Goal: Information Seeking & Learning: Find specific fact

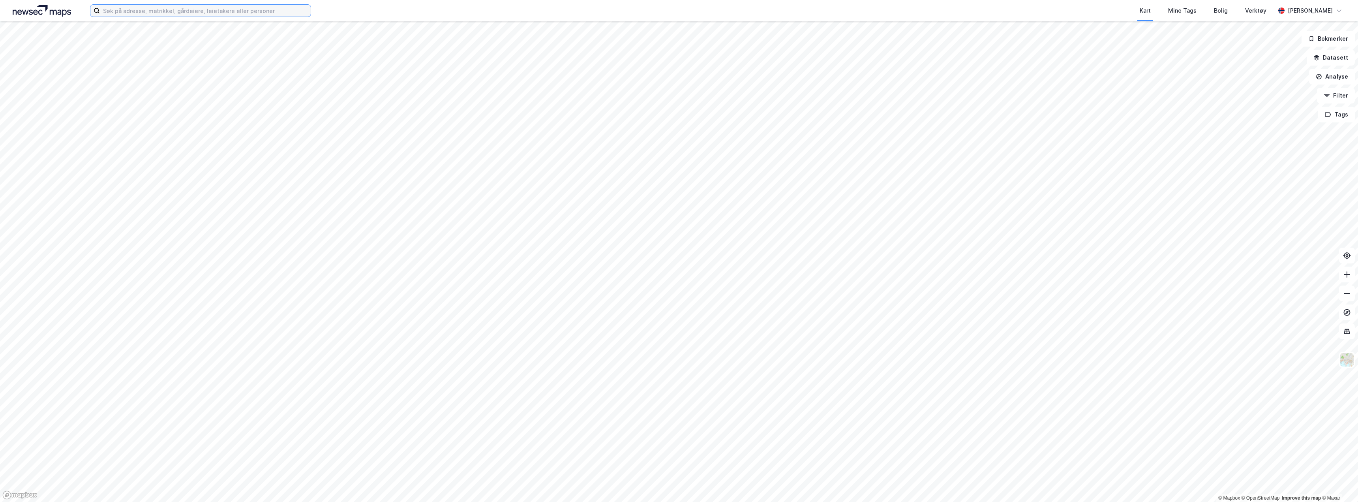
click at [141, 9] on input at bounding box center [205, 11] width 211 height 12
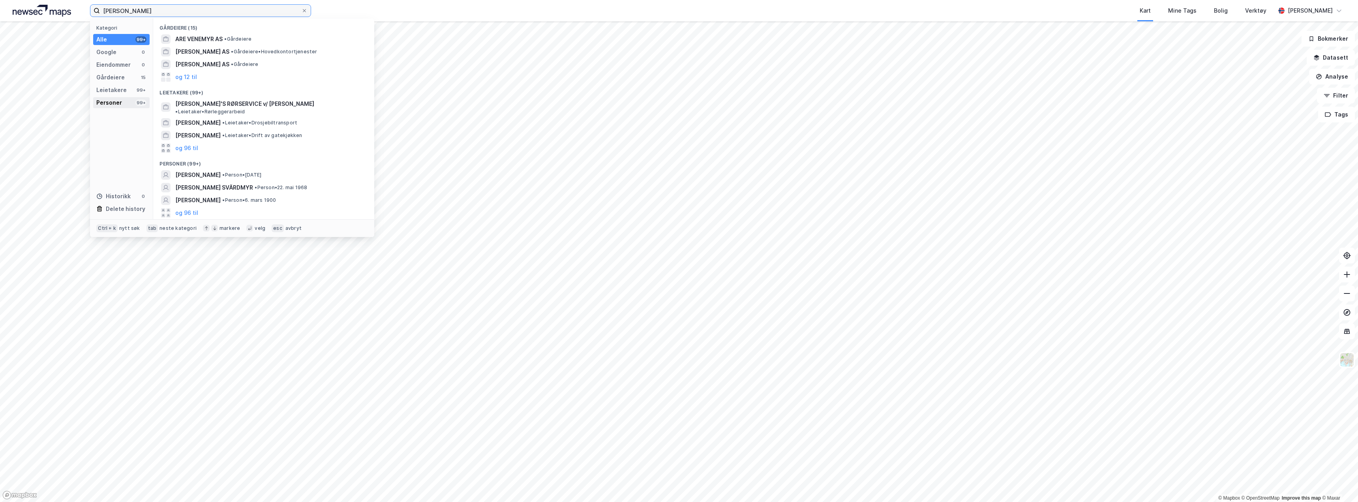
type input "patrick svanemyr"
click at [115, 100] on div "Personer" at bounding box center [109, 102] width 26 height 9
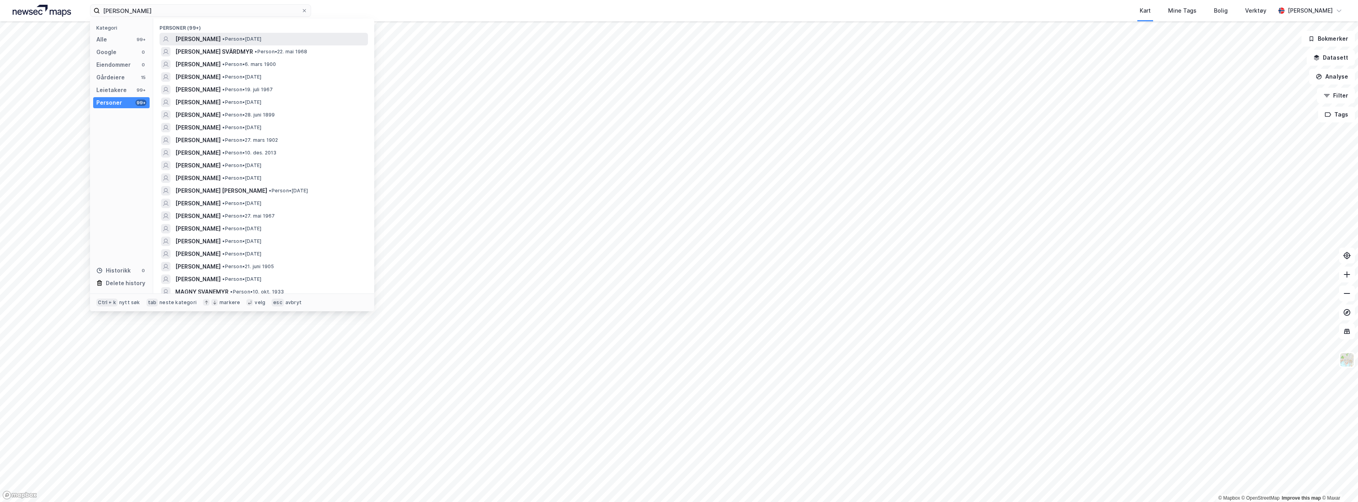
click at [225, 36] on span "•" at bounding box center [223, 39] width 2 height 6
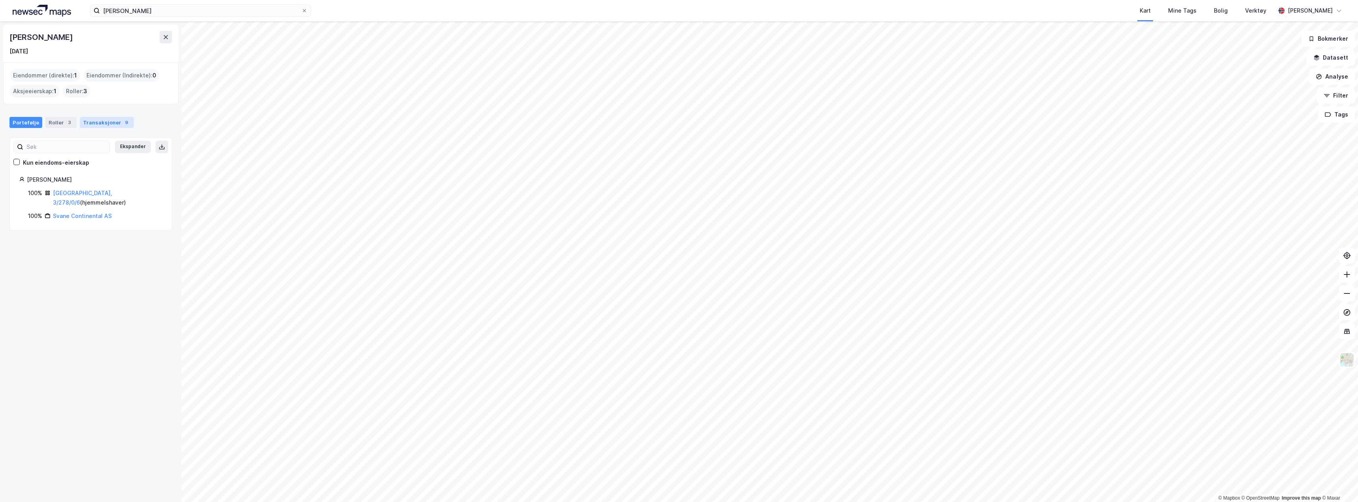
click at [89, 123] on div "Transaksjoner 9" at bounding box center [107, 122] width 54 height 11
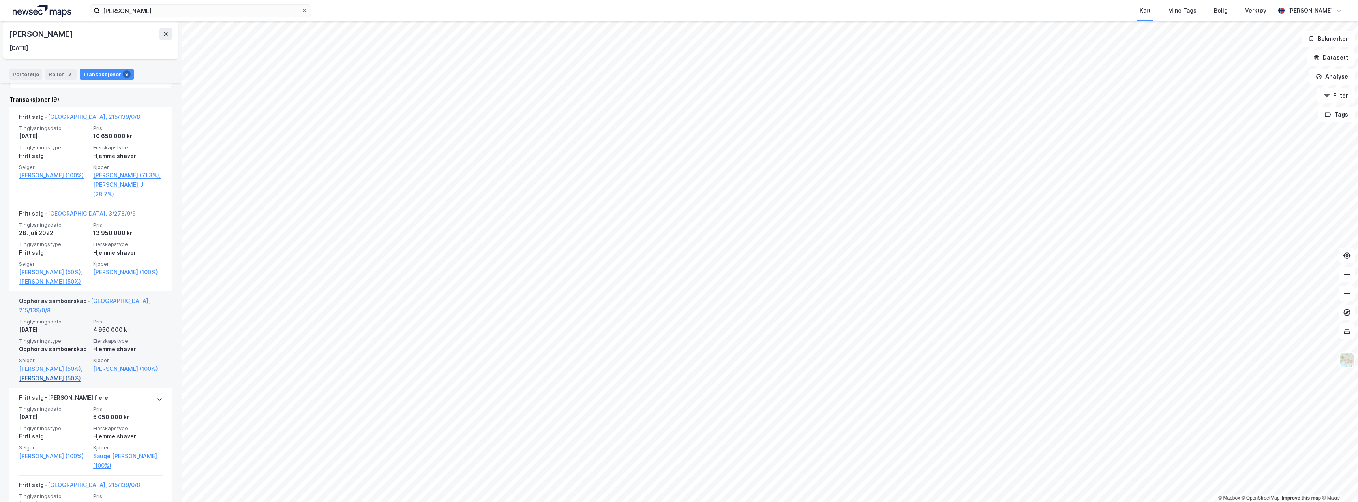
scroll to position [197, 0]
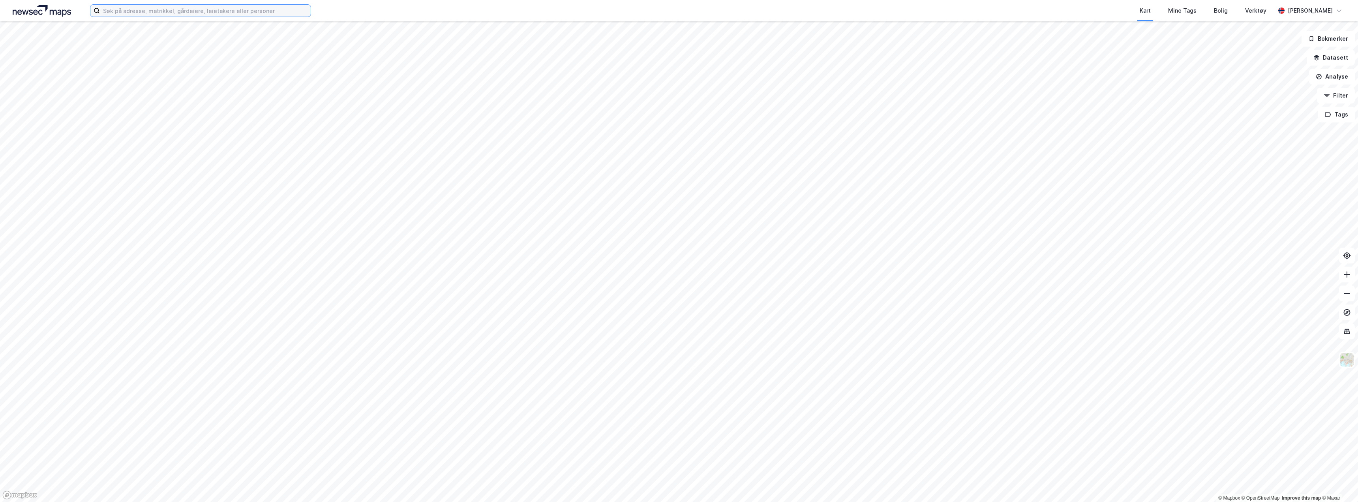
click at [174, 10] on input at bounding box center [205, 11] width 211 height 12
paste input "[PERSON_NAME]"
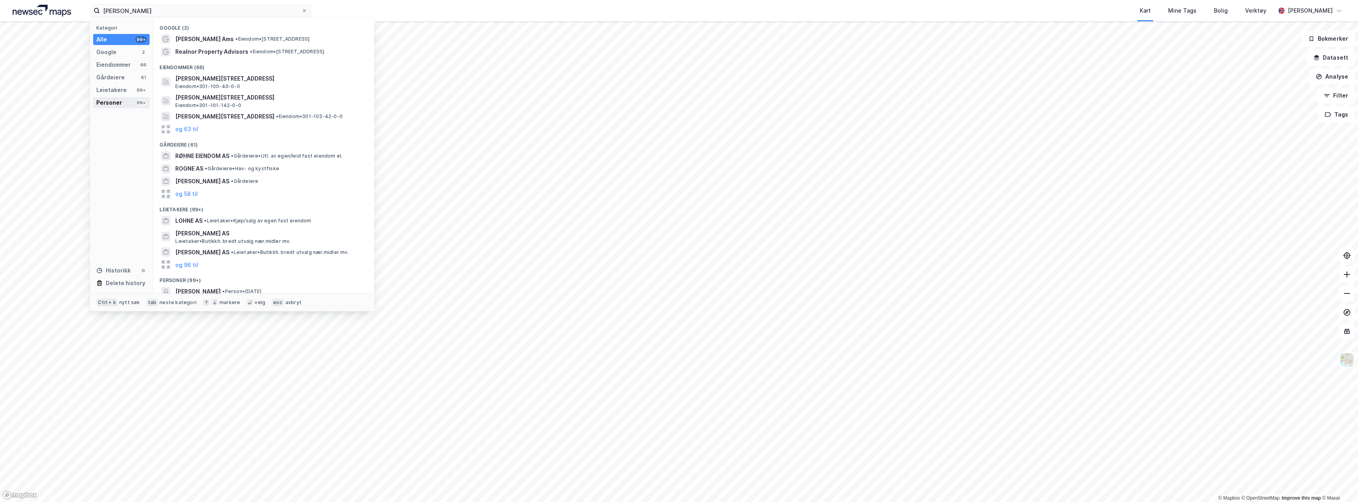
click at [118, 100] on div "Personer" at bounding box center [109, 102] width 26 height 9
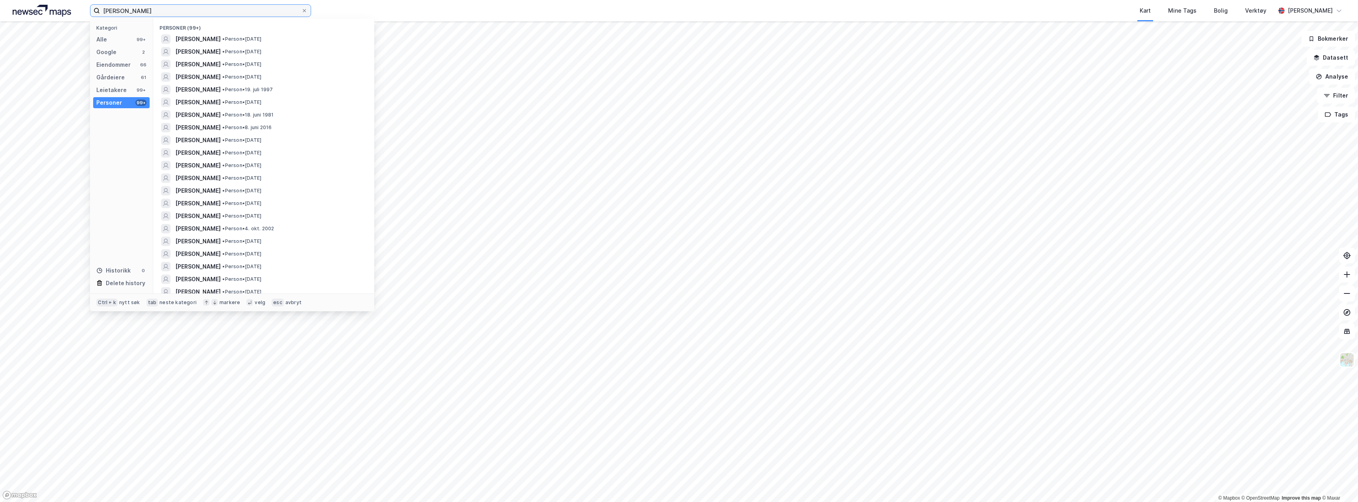
type input "[PERSON_NAME]"
click at [210, 150] on span "[PERSON_NAME]" at bounding box center [197, 152] width 45 height 9
click at [159, 10] on input "[PERSON_NAME]" at bounding box center [200, 11] width 201 height 12
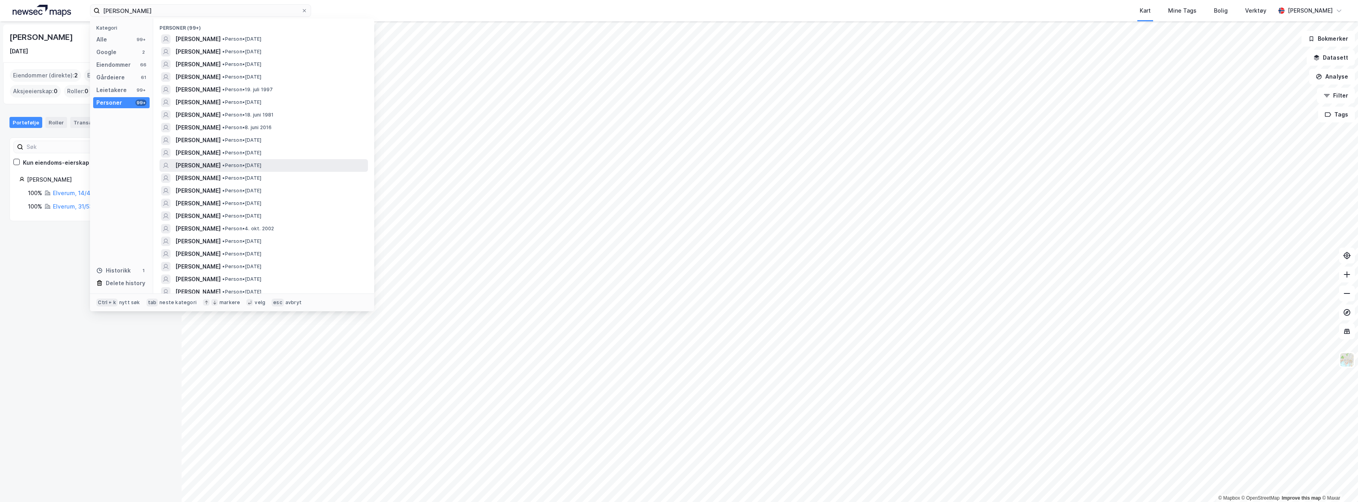
click at [221, 162] on span "[PERSON_NAME]" at bounding box center [197, 165] width 45 height 9
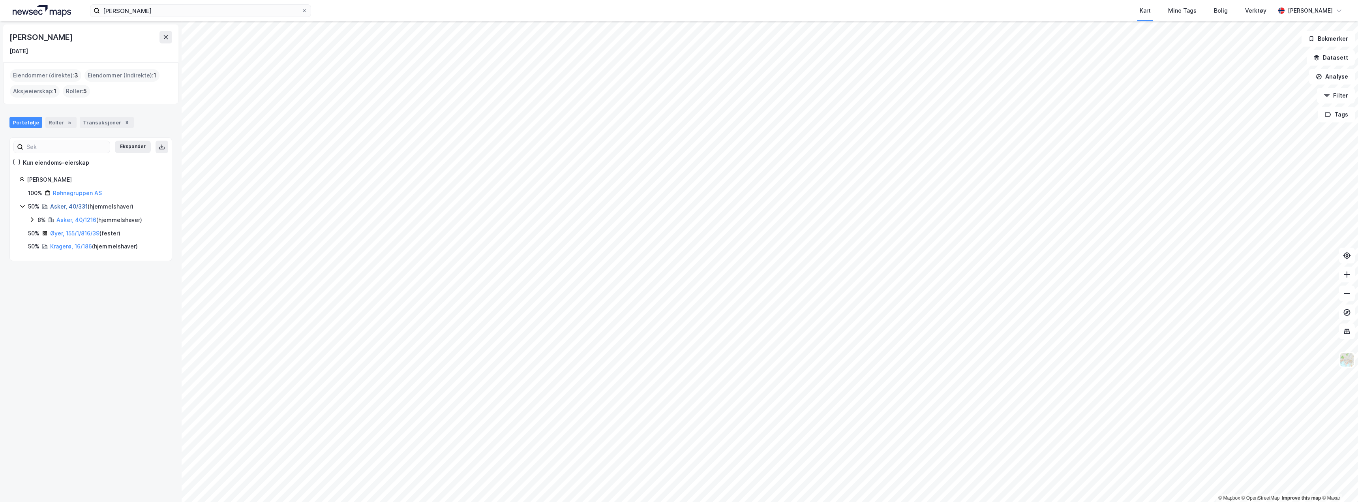
click at [62, 204] on link "Asker, 40/331" at bounding box center [68, 206] width 37 height 7
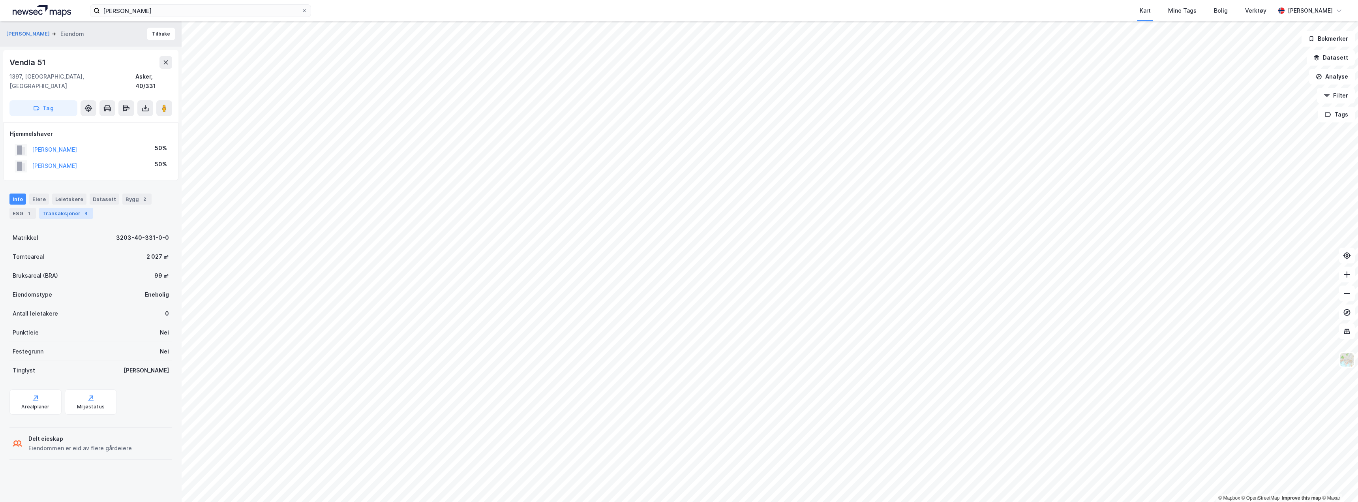
click at [58, 208] on div "Transaksjoner 4" at bounding box center [66, 213] width 54 height 11
